Goal: Information Seeking & Learning: Learn about a topic

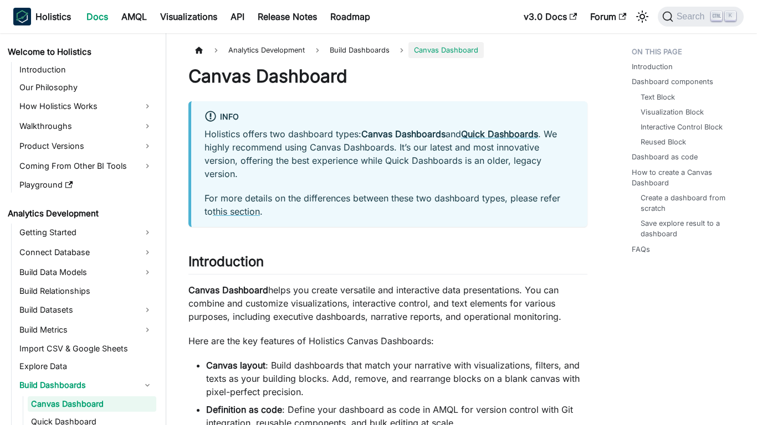
scroll to position [65, 0]
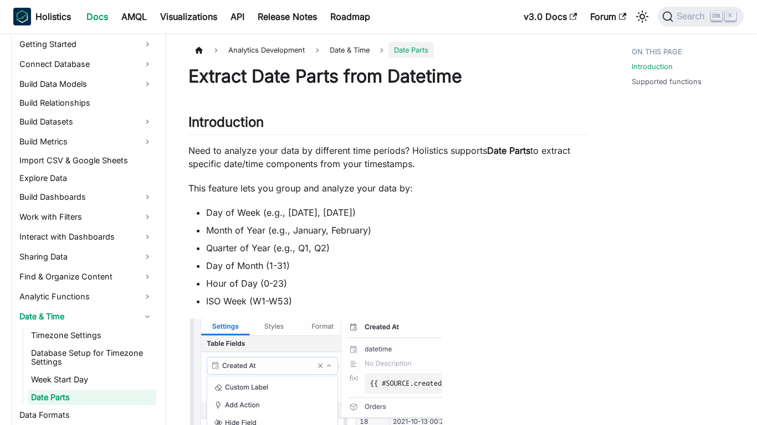
scroll to position [247, 0]
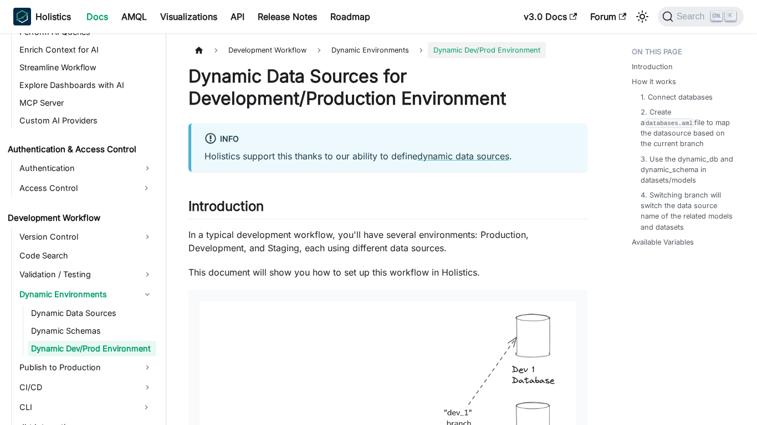
scroll to position [679, 0]
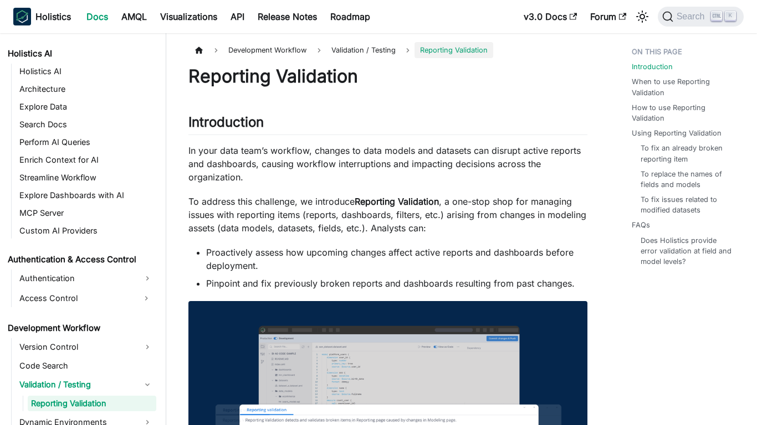
scroll to position [624, 0]
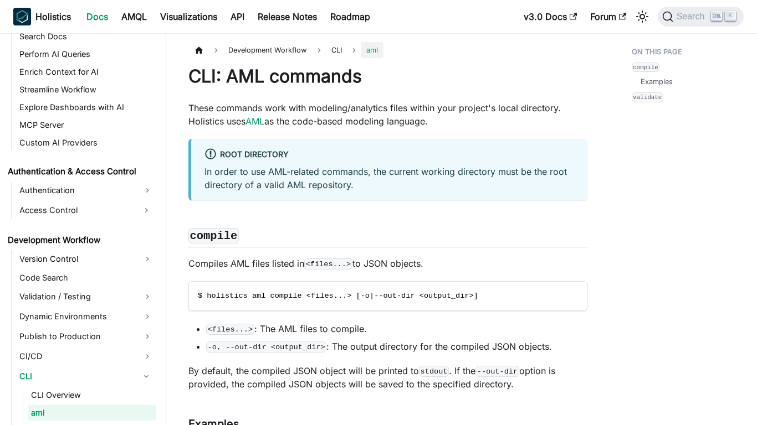
scroll to position [721, 0]
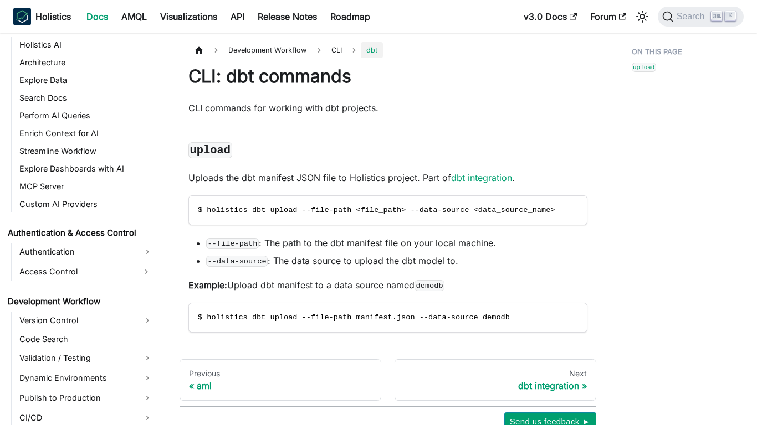
scroll to position [739, 0]
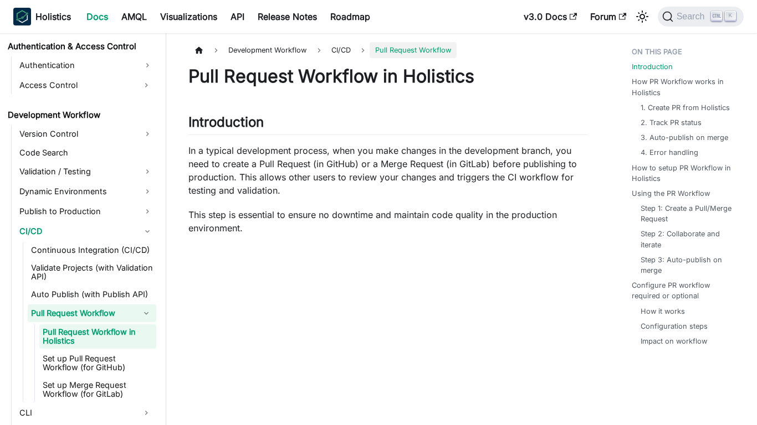
scroll to position [774, 0]
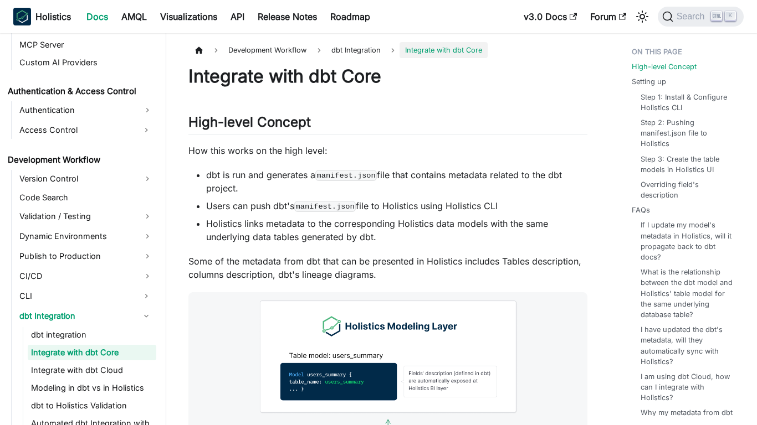
scroll to position [741, 0]
